Goal: Navigation & Orientation: Find specific page/section

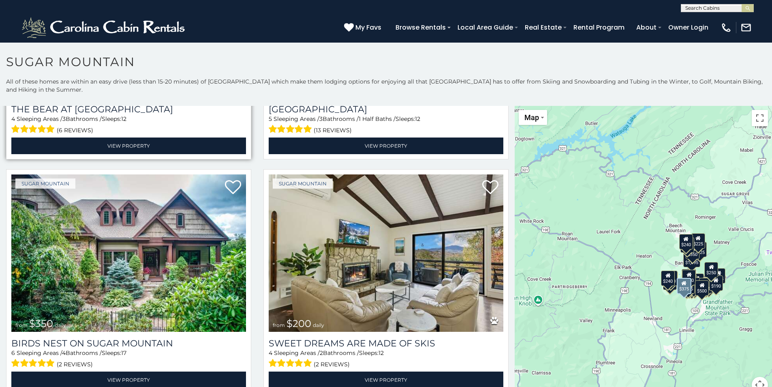
scroll to position [203, 0]
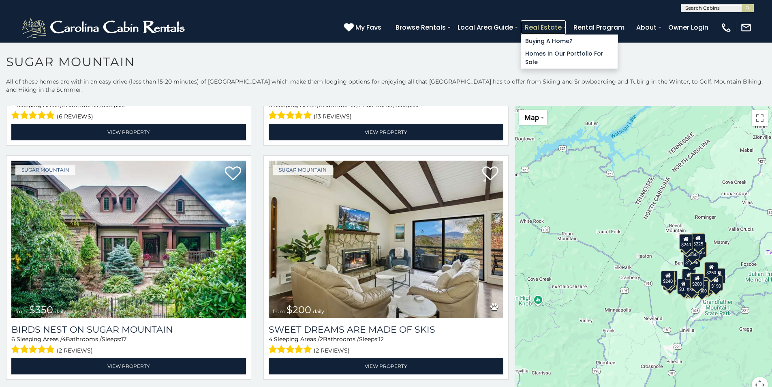
click at [564, 32] on link "Real Estate" at bounding box center [543, 27] width 45 height 14
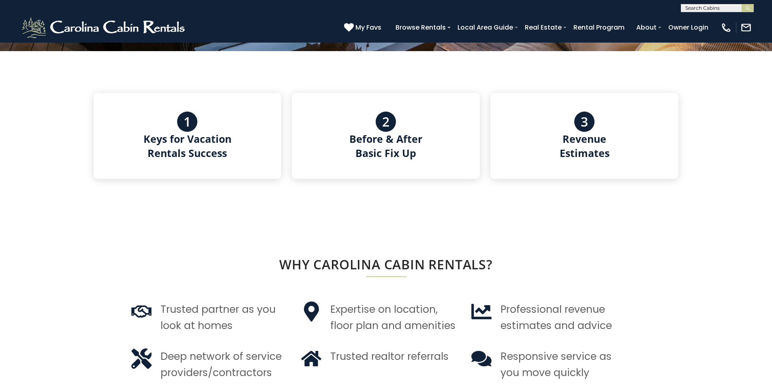
scroll to position [405, 0]
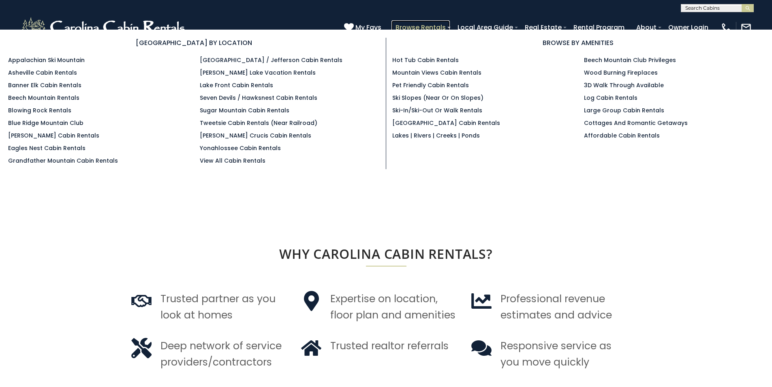
click at [449, 27] on link "Browse Rentals" at bounding box center [421, 27] width 58 height 14
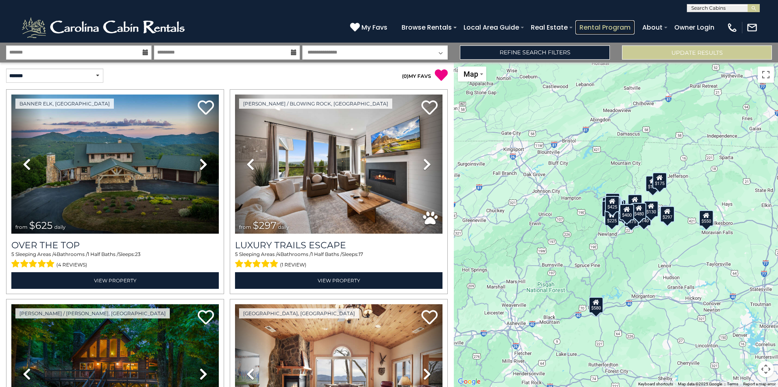
click at [585, 32] on link "Rental Program" at bounding box center [605, 27] width 59 height 14
